Goal: Task Accomplishment & Management: Manage account settings

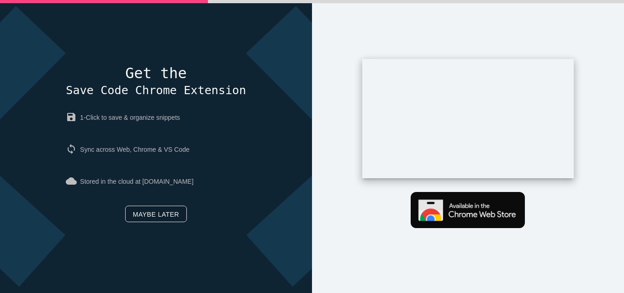
click at [175, 211] on link "Maybe later" at bounding box center [156, 214] width 62 height 16
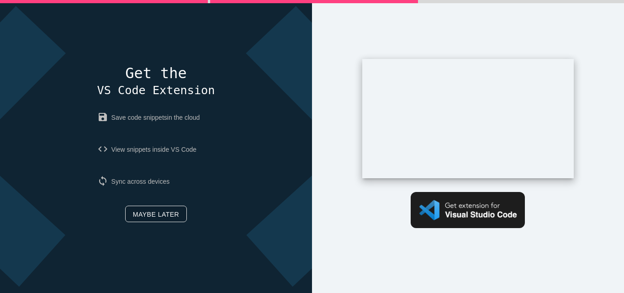
click at [127, 212] on link "Maybe later" at bounding box center [156, 214] width 62 height 16
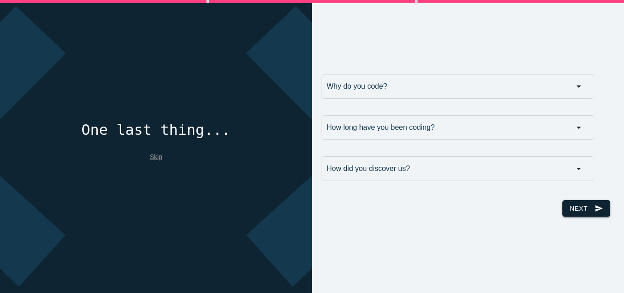
click at [570, 204] on button "Next send" at bounding box center [587, 208] width 48 height 16
drag, startPoint x: 162, startPoint y: 160, endPoint x: 154, endPoint y: 157, distance: 8.8
click at [154, 157] on div "One last thing... Skip" at bounding box center [155, 146] width 149 height 48
click at [154, 157] on link "Skip" at bounding box center [156, 156] width 12 height 7
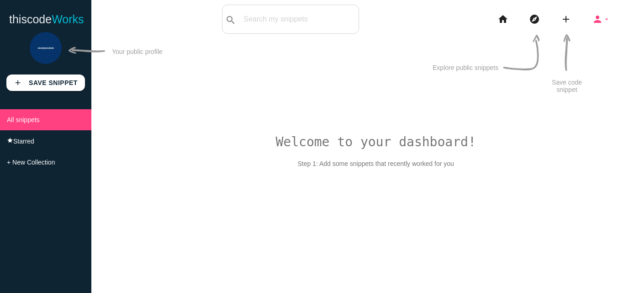
click at [604, 10] on icon "arrow_drop_down" at bounding box center [606, 19] width 7 height 29
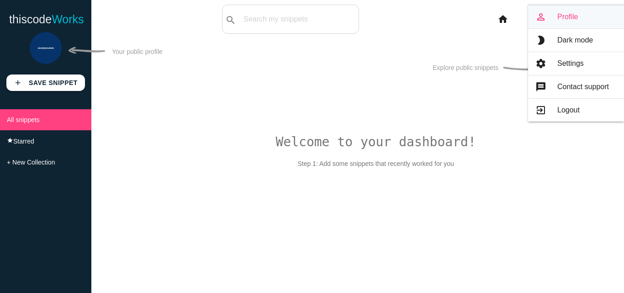
click at [581, 24] on link "person_outline Profile" at bounding box center [576, 16] width 96 height 23
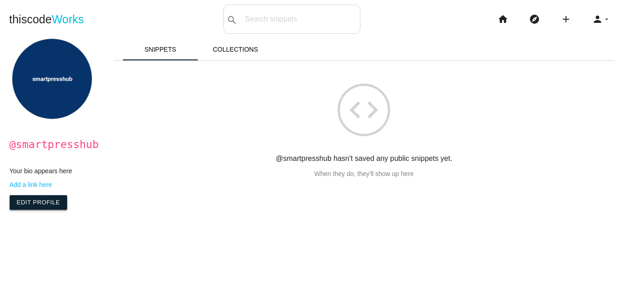
click at [48, 210] on link "Edit Profile" at bounding box center [39, 202] width 58 height 15
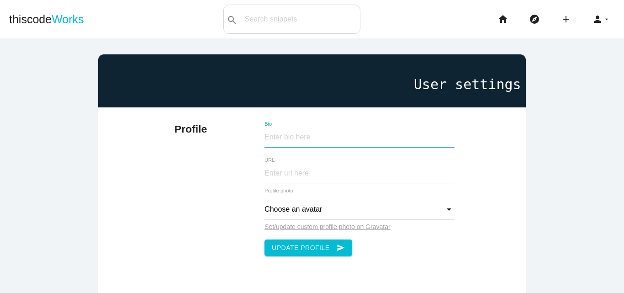
click at [266, 135] on input "Bio" at bounding box center [360, 138] width 190 height 20
paste input "Welcome to Smart Press Hub, your trusted partner in press release distribution.…"
type input "Welcome to Smart Press Hub, your trusted partner in press release distribution.…"
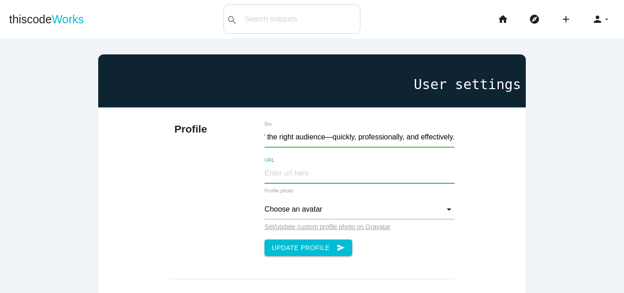
scroll to position [0, 0]
paste input "[URL][DOMAIN_NAME]"
click at [265, 176] on input "vhttps://[DOMAIN_NAME][URL]" at bounding box center [360, 174] width 190 height 20
type input "[URL][DOMAIN_NAME]"
click at [293, 206] on input "Choose an avatar" at bounding box center [360, 210] width 190 height 20
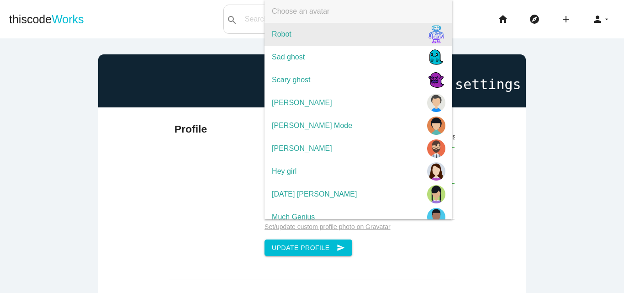
click at [399, 41] on span "Robot" at bounding box center [359, 34] width 188 height 23
type input "Robot"
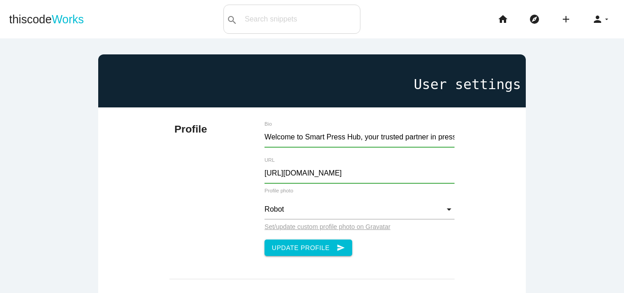
click at [330, 229] on u "Set/update custom profile photo on Gravatar" at bounding box center [328, 226] width 126 height 7
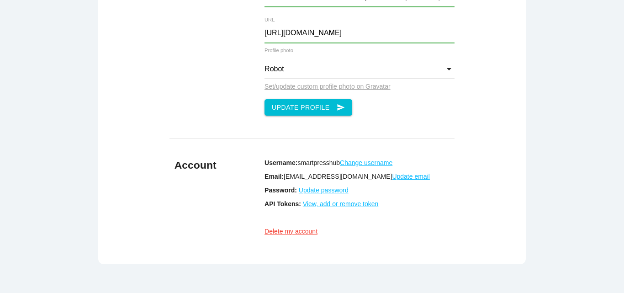
scroll to position [141, 0]
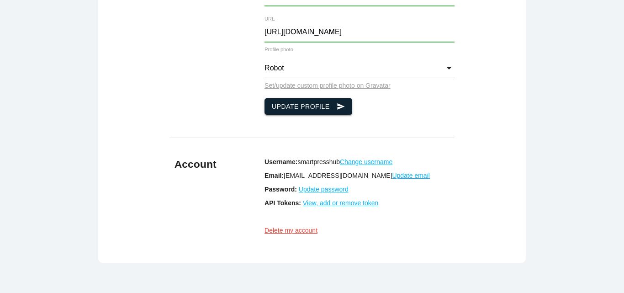
click at [277, 108] on button "Update Profile send" at bounding box center [309, 106] width 88 height 16
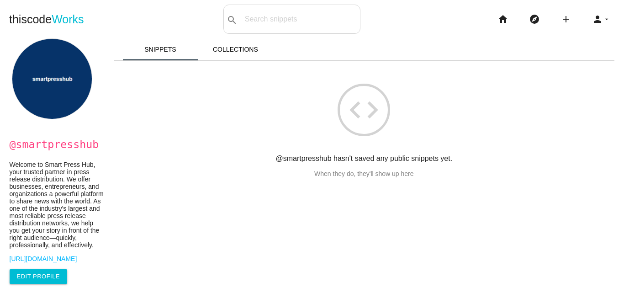
scroll to position [48, 0]
